Goal: Information Seeking & Learning: Learn about a topic

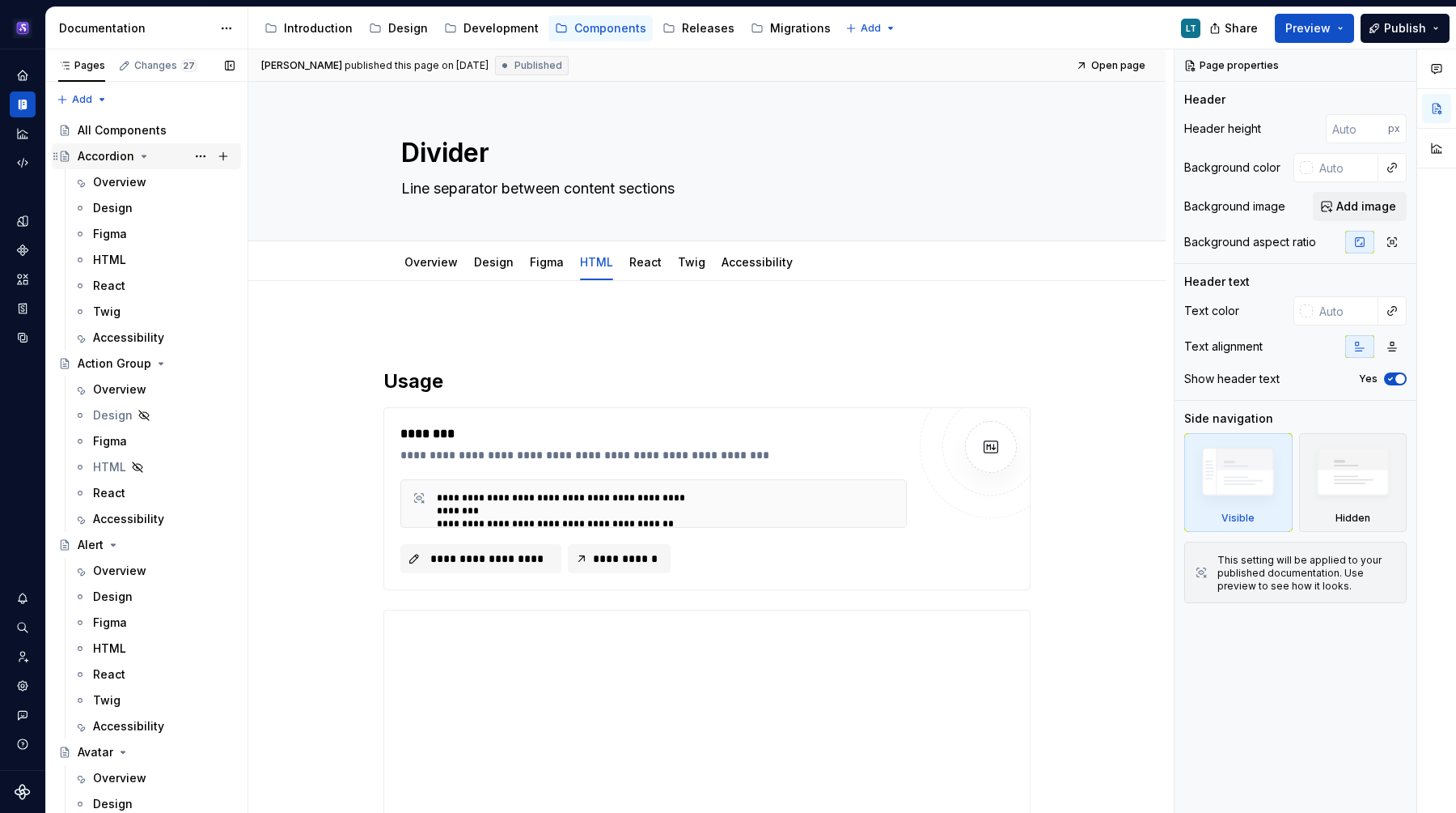
click at [136, 181] on div "Overview" at bounding box center [119, 182] width 54 height 16
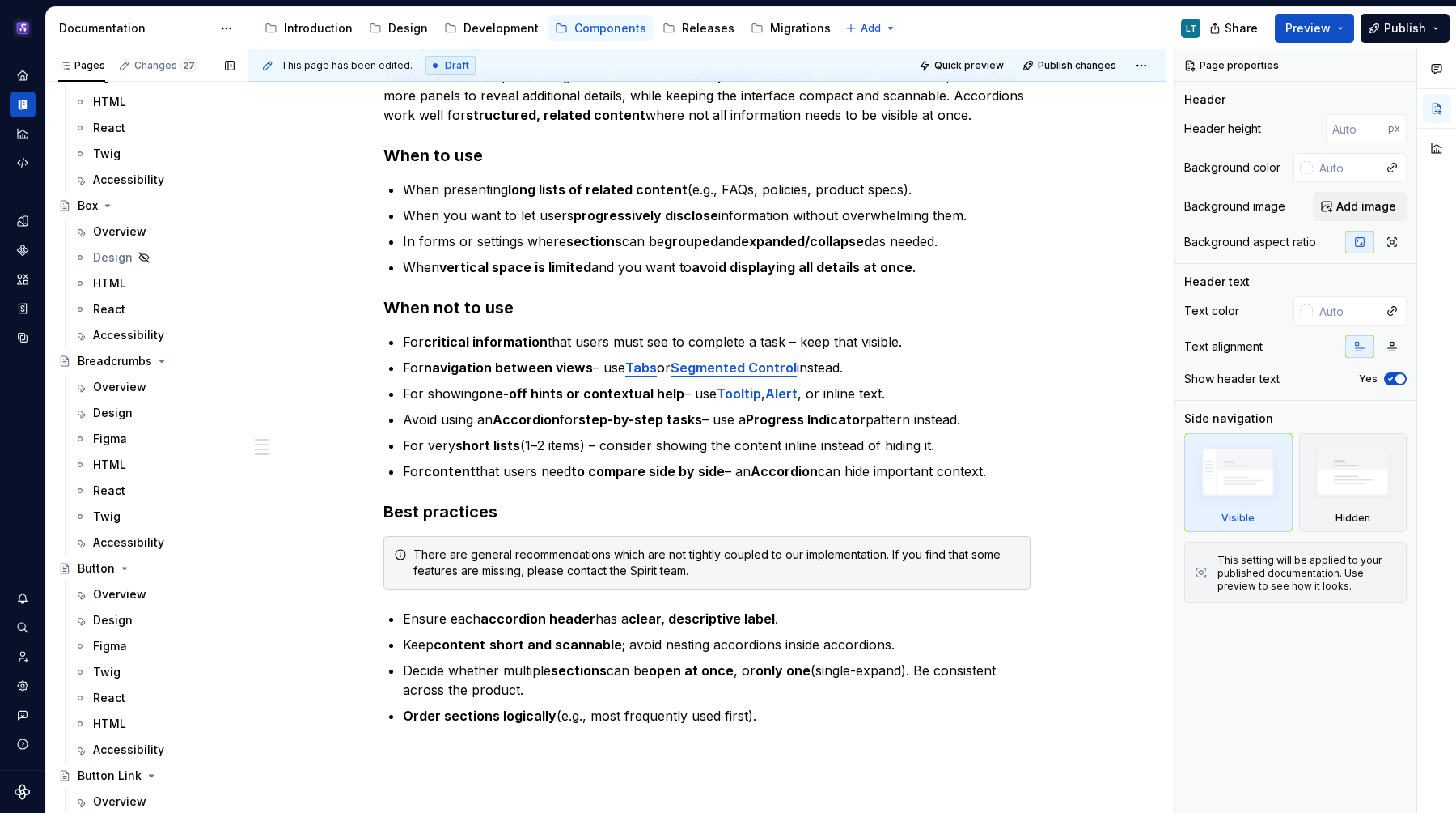
scroll to position [755, 0]
click at [120, 380] on div "Overview" at bounding box center [119, 385] width 54 height 16
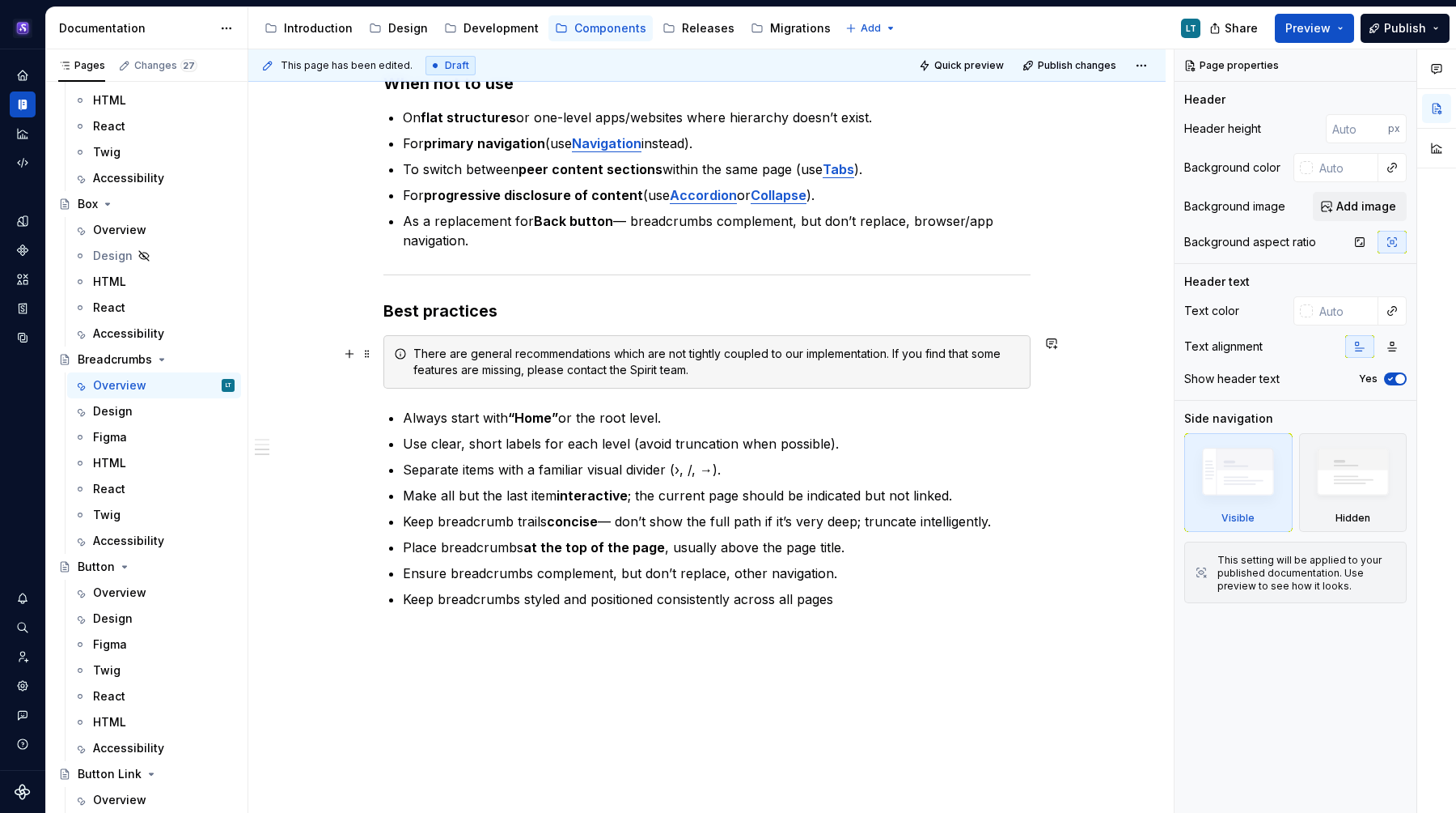
scroll to position [895, 0]
click at [673, 371] on div "There are general recommendations which are not tightly coupled to our implemen…" at bounding box center [716, 361] width 607 height 33
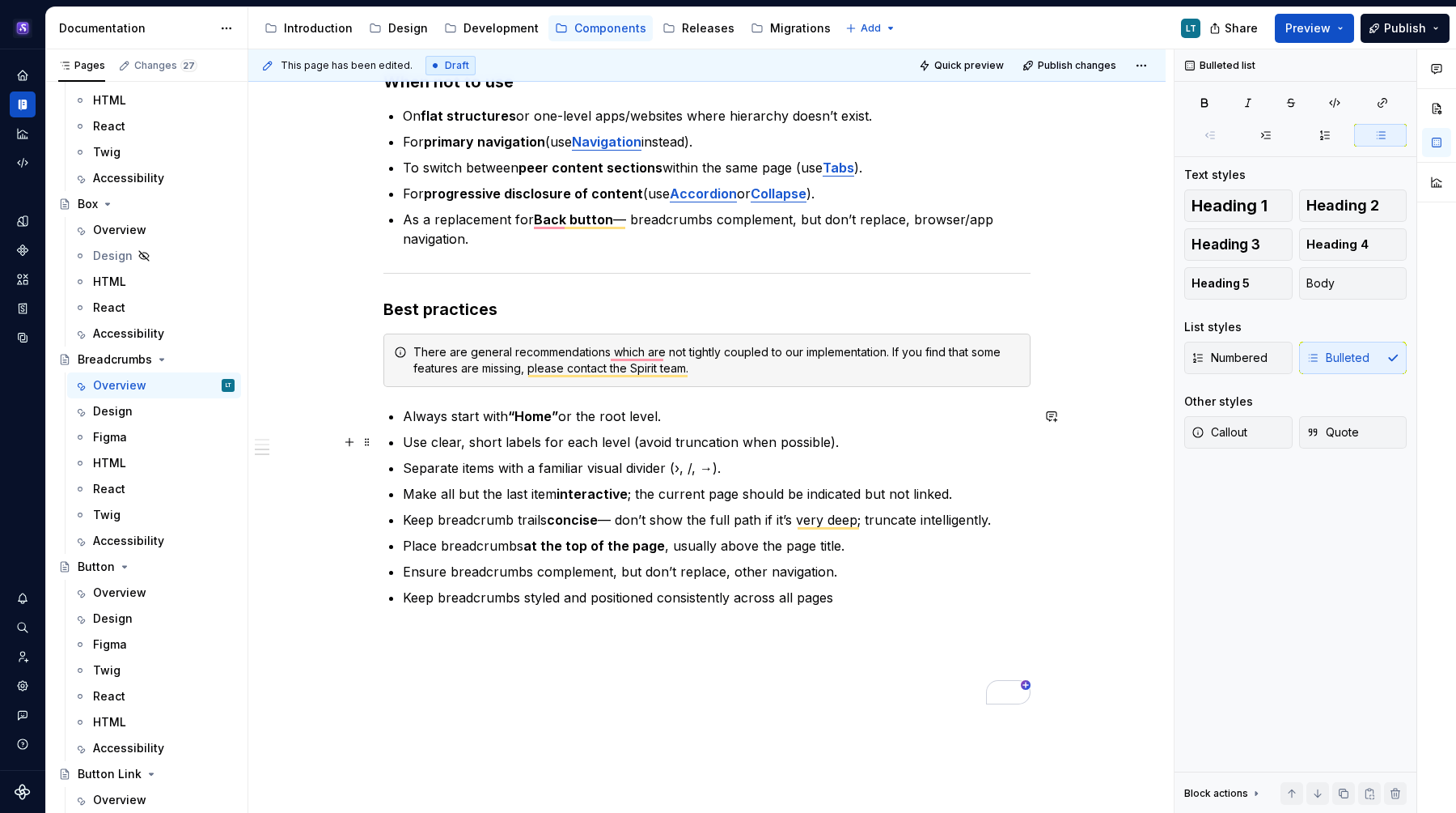
click at [913, 434] on p "Use clear, short labels for each level (avoid truncation when possible)." at bounding box center [717, 442] width 628 height 19
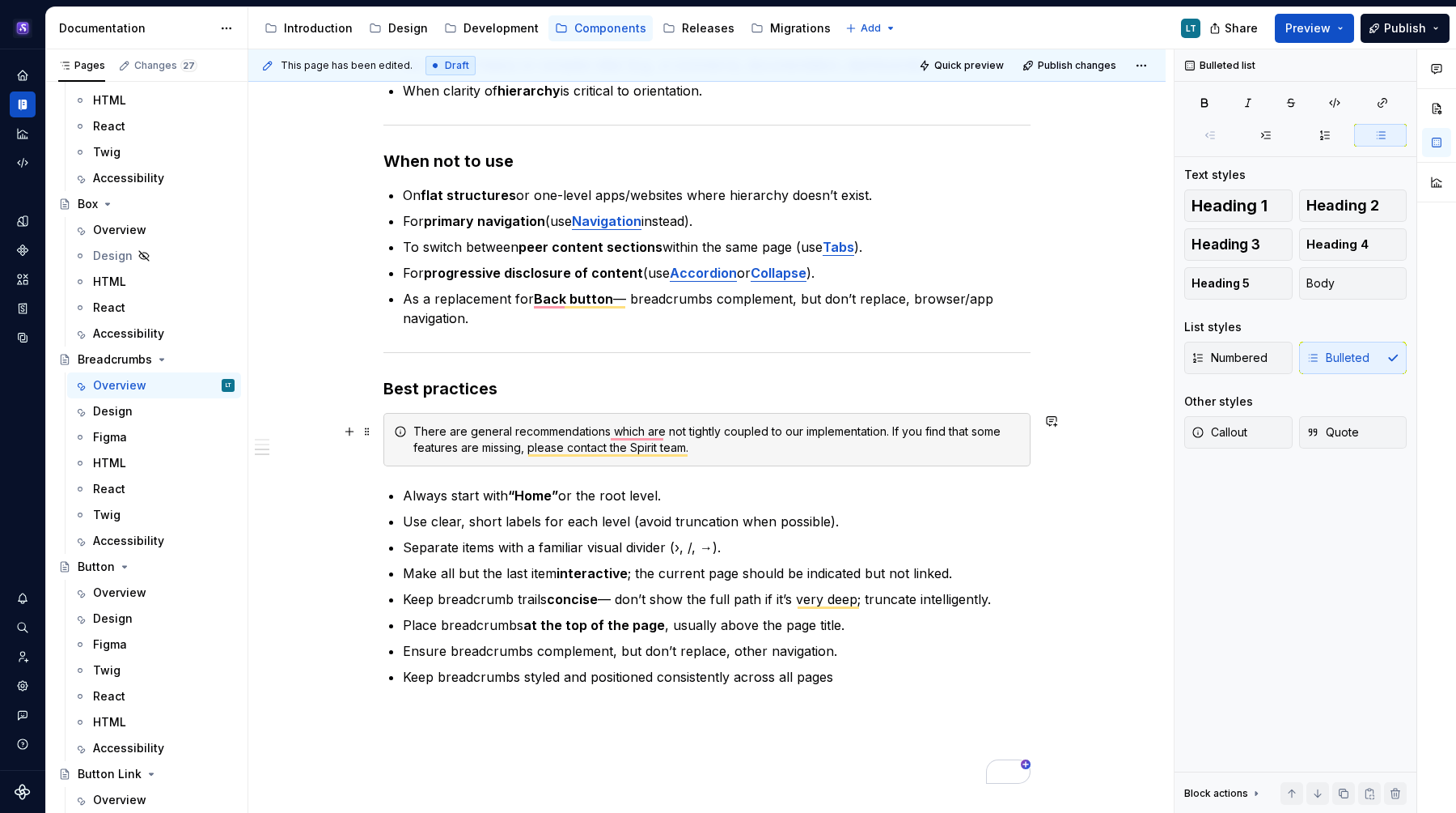
scroll to position [0, 0]
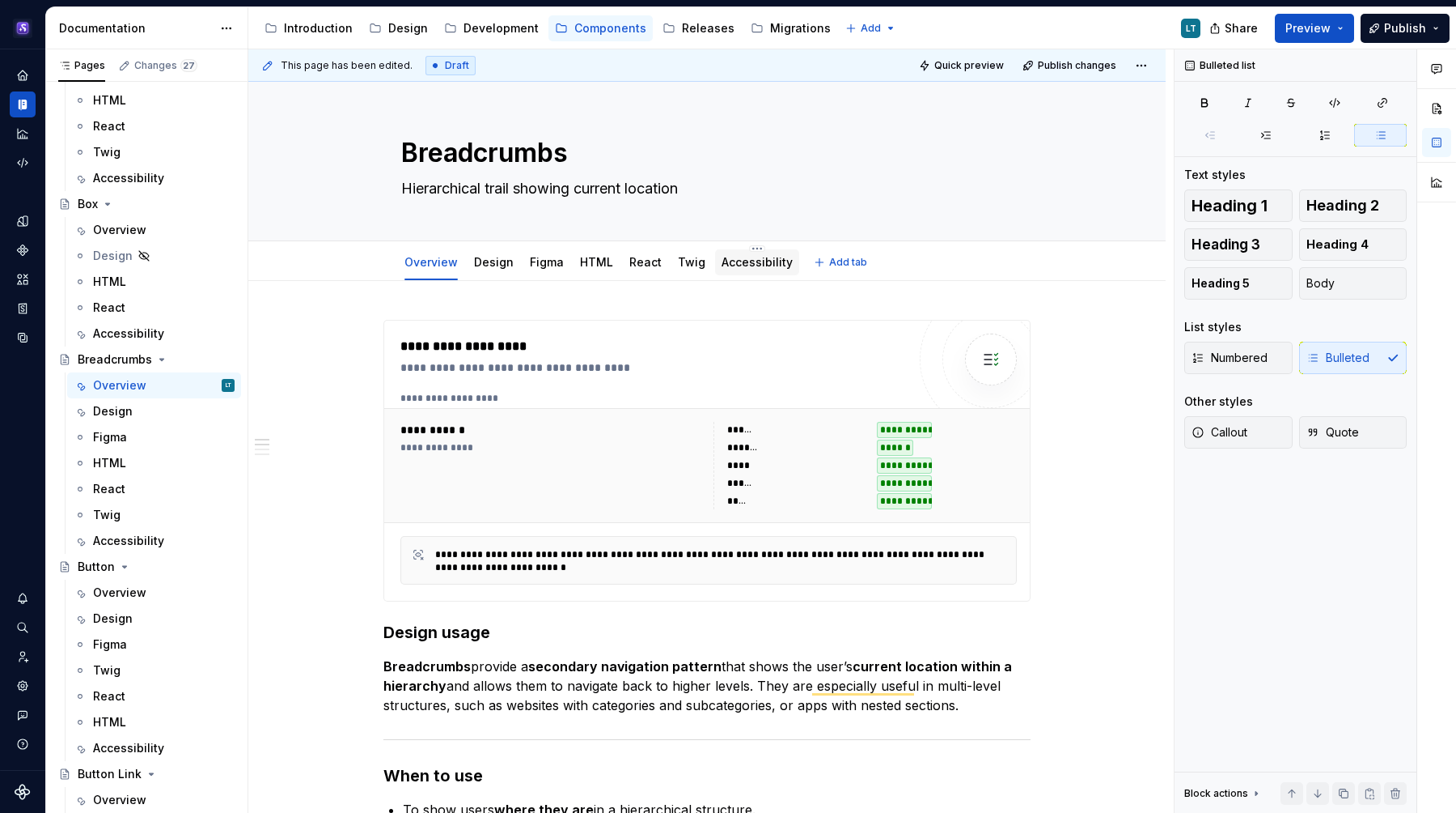
click at [754, 272] on div "Accessibility" at bounding box center [757, 262] width 84 height 25
click at [728, 259] on link "Accessibility" at bounding box center [757, 261] width 71 height 14
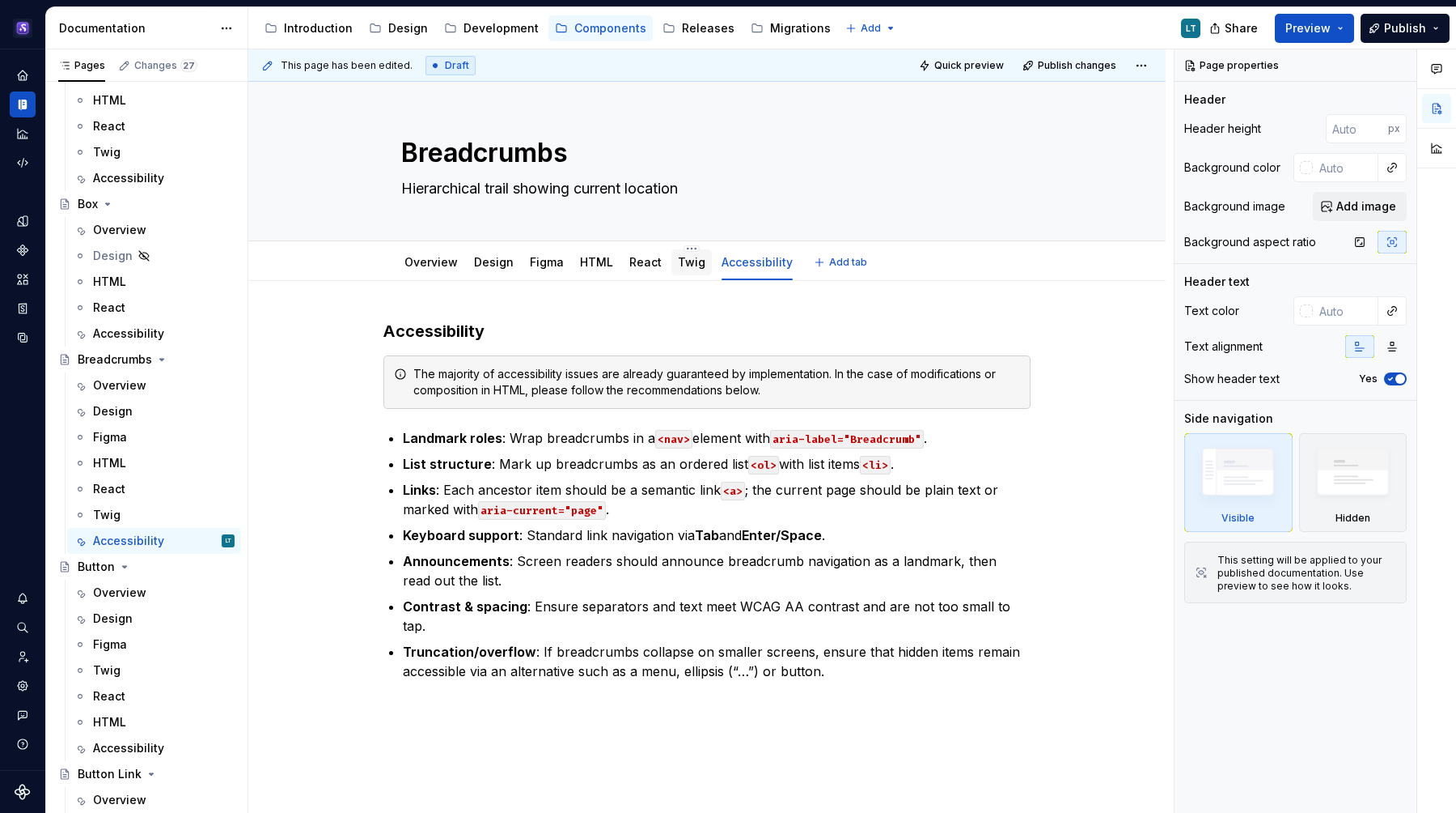
click at [693, 260] on link "Twig" at bounding box center [692, 261] width 27 height 14
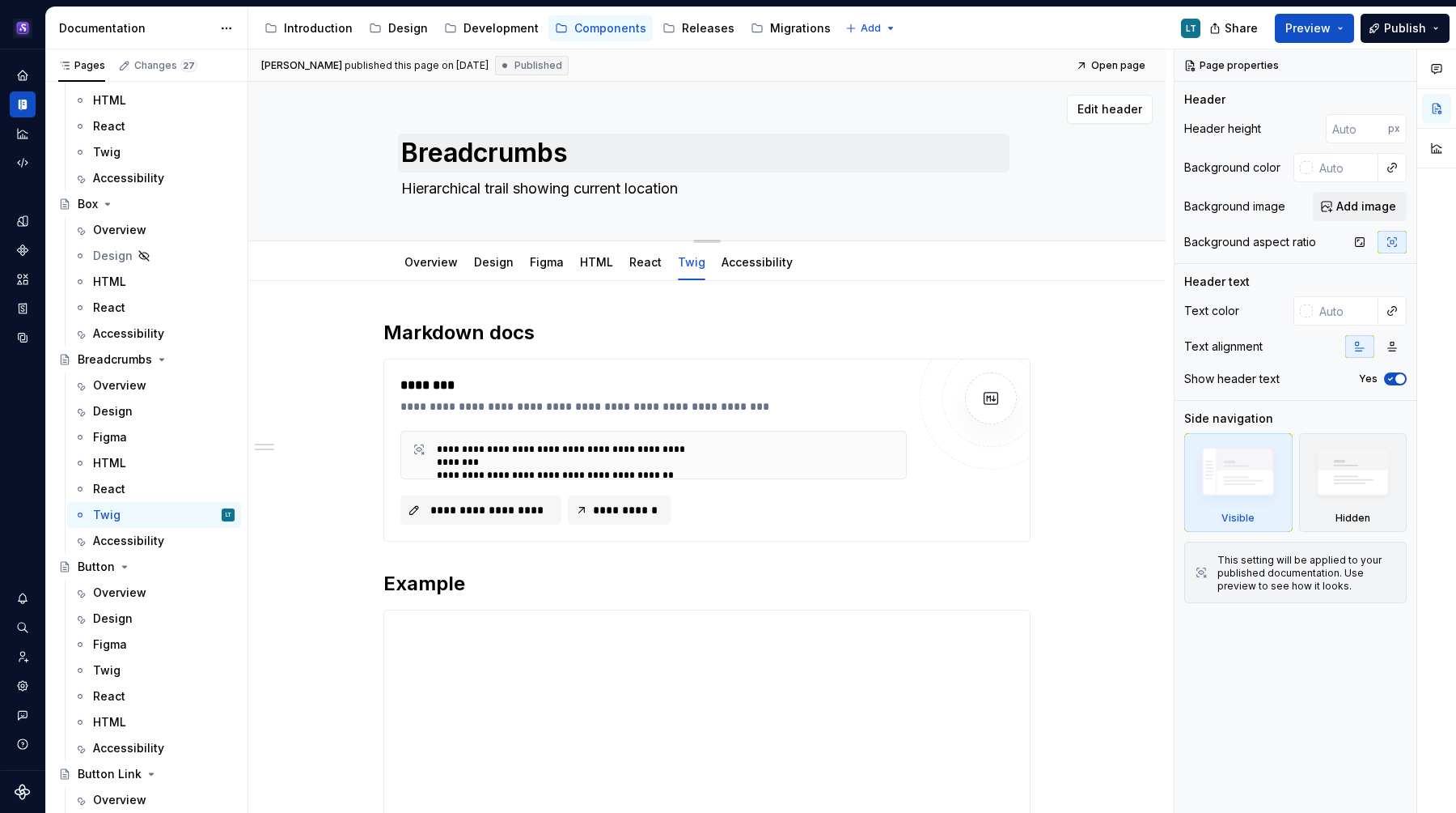
type textarea "*"
